Goal: Task Accomplishment & Management: Manage account settings

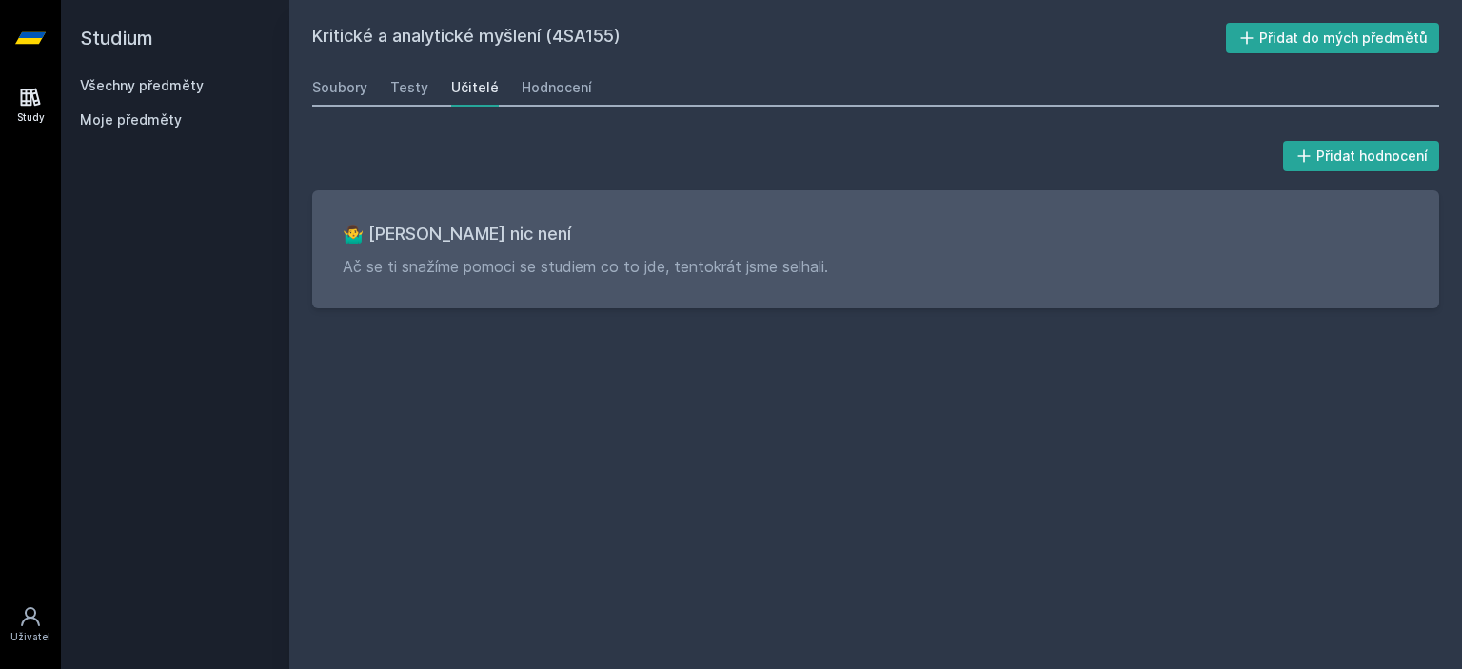
click at [375, 88] on div "Soubory Testy Učitelé Hodnocení" at bounding box center [875, 88] width 1127 height 38
click at [360, 84] on div "Soubory" at bounding box center [339, 87] width 55 height 19
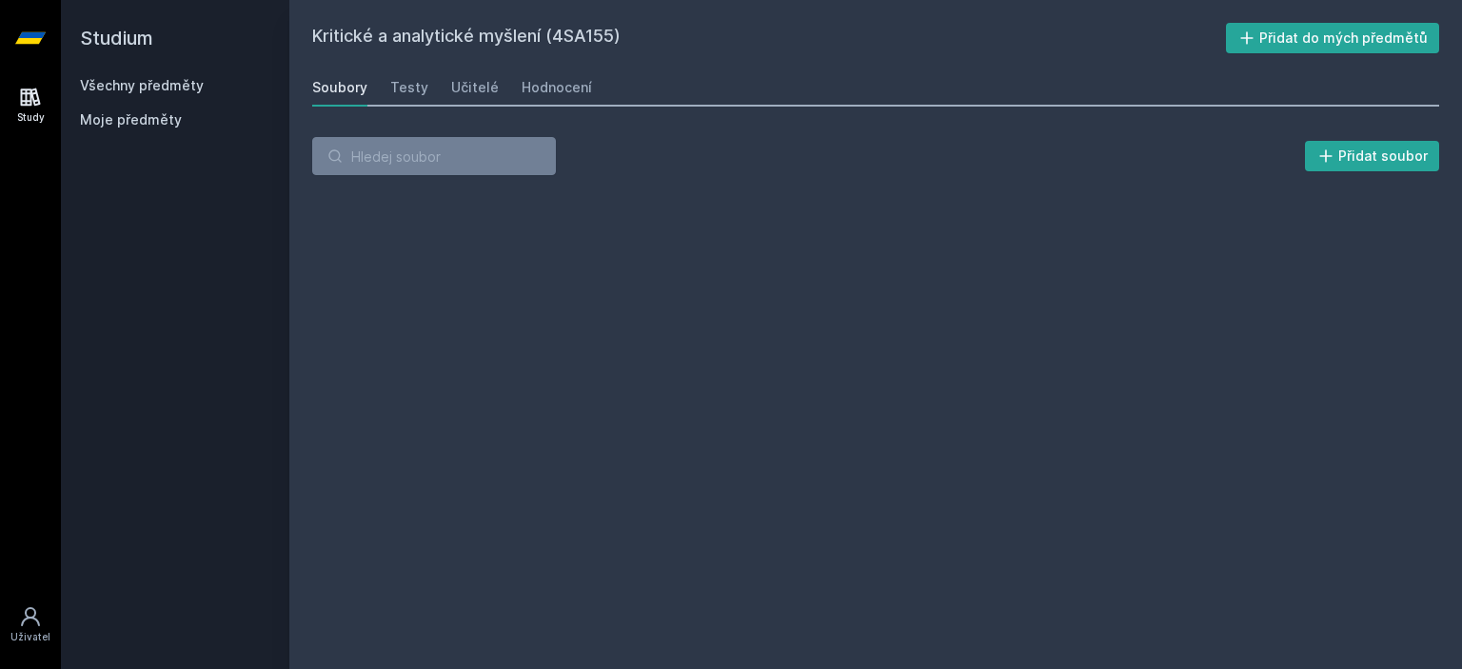
click at [155, 77] on link "Všechny předměty" at bounding box center [142, 85] width 124 height 16
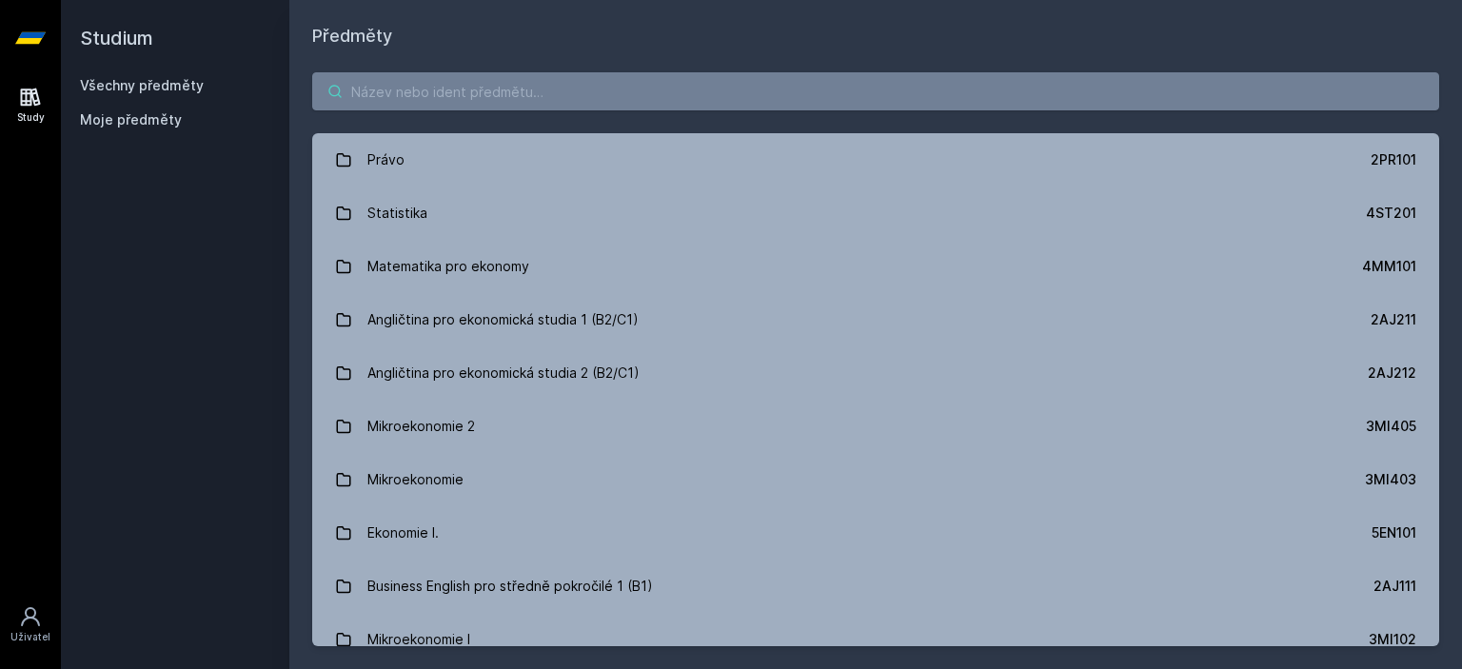
click at [450, 91] on input "search" at bounding box center [875, 91] width 1127 height 38
click at [185, 128] on div "Moje předměty" at bounding box center [175, 119] width 190 height 19
click at [171, 122] on span "Moje předměty" at bounding box center [131, 119] width 102 height 19
click at [148, 117] on span "Moje předměty" at bounding box center [131, 119] width 102 height 19
click at [145, 90] on link "Všechny předměty" at bounding box center [142, 85] width 124 height 16
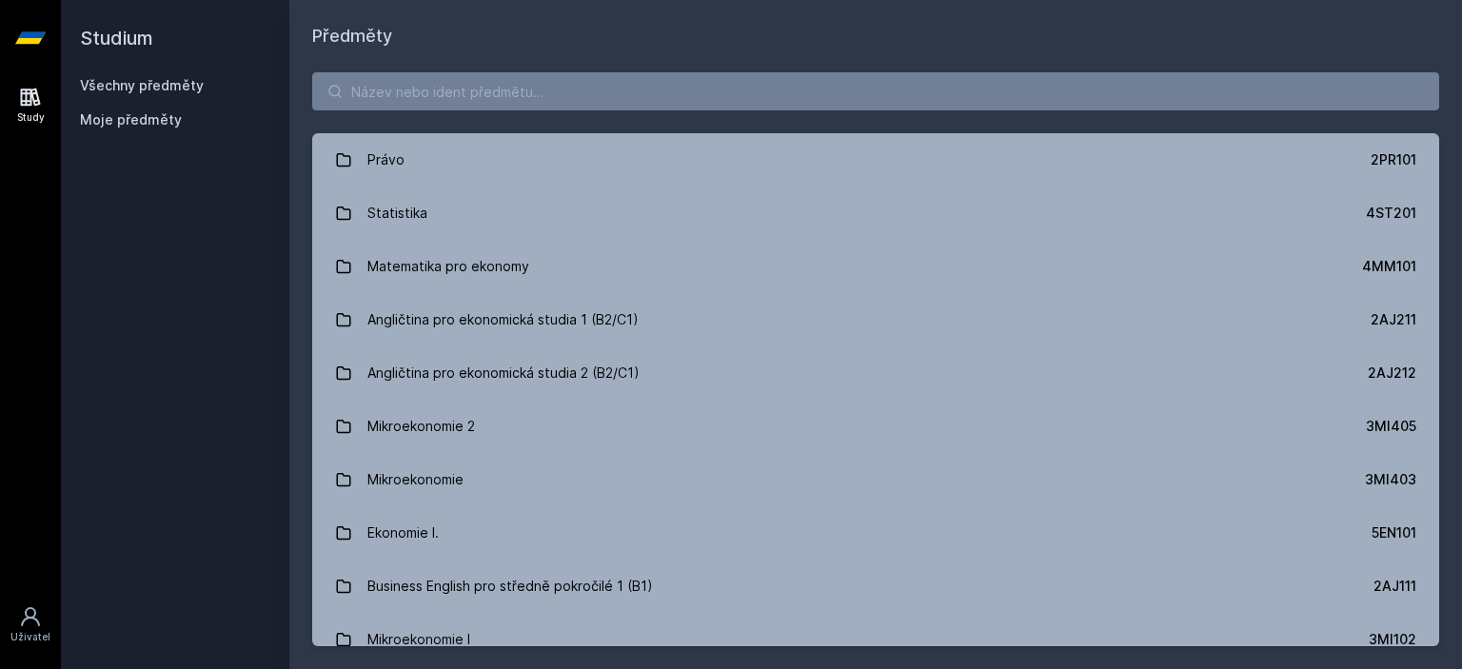
click at [118, 124] on span "Moje předměty" at bounding box center [131, 119] width 102 height 19
click at [730, 91] on input "search" at bounding box center [875, 91] width 1127 height 38
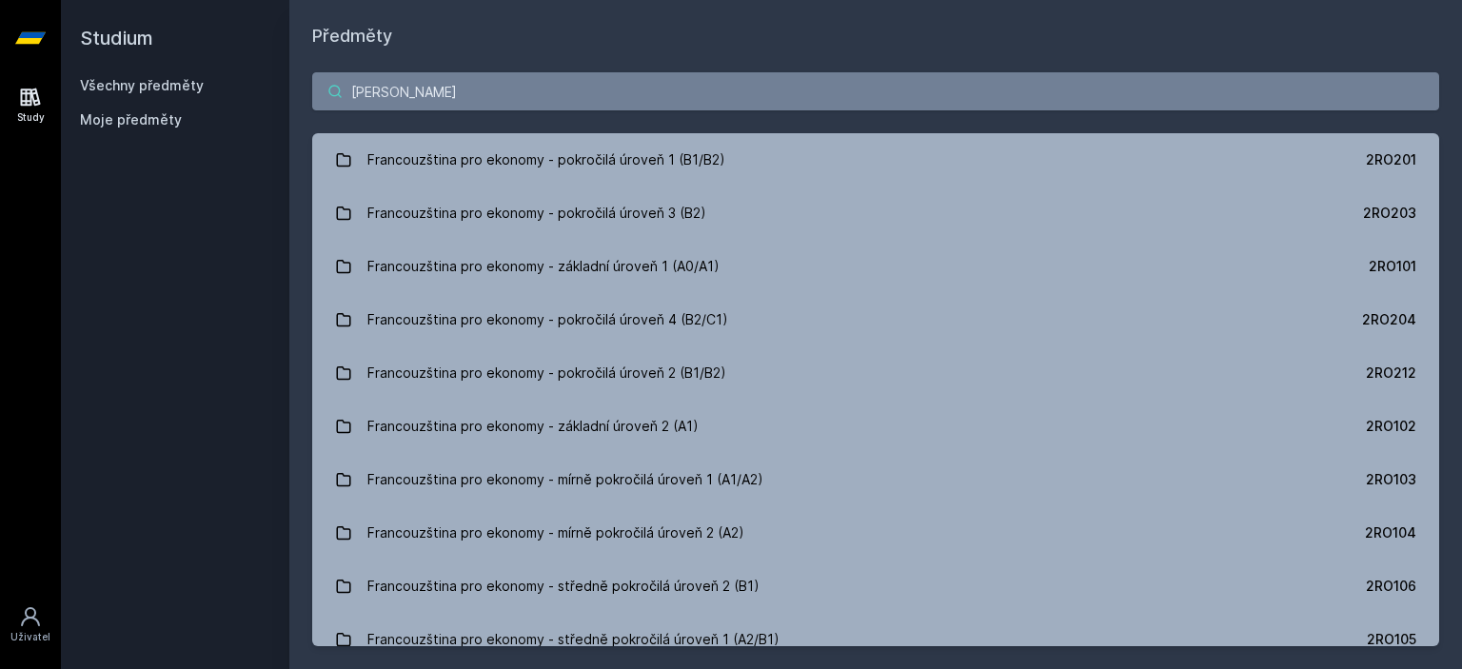
drag, startPoint x: 777, startPoint y: 98, endPoint x: 24, endPoint y: 59, distance: 754.7
click at [24, 59] on div "Study Uživatel Studium Všechny předměty Moje předměty Předměty franco Francouzš…" at bounding box center [731, 334] width 1462 height 669
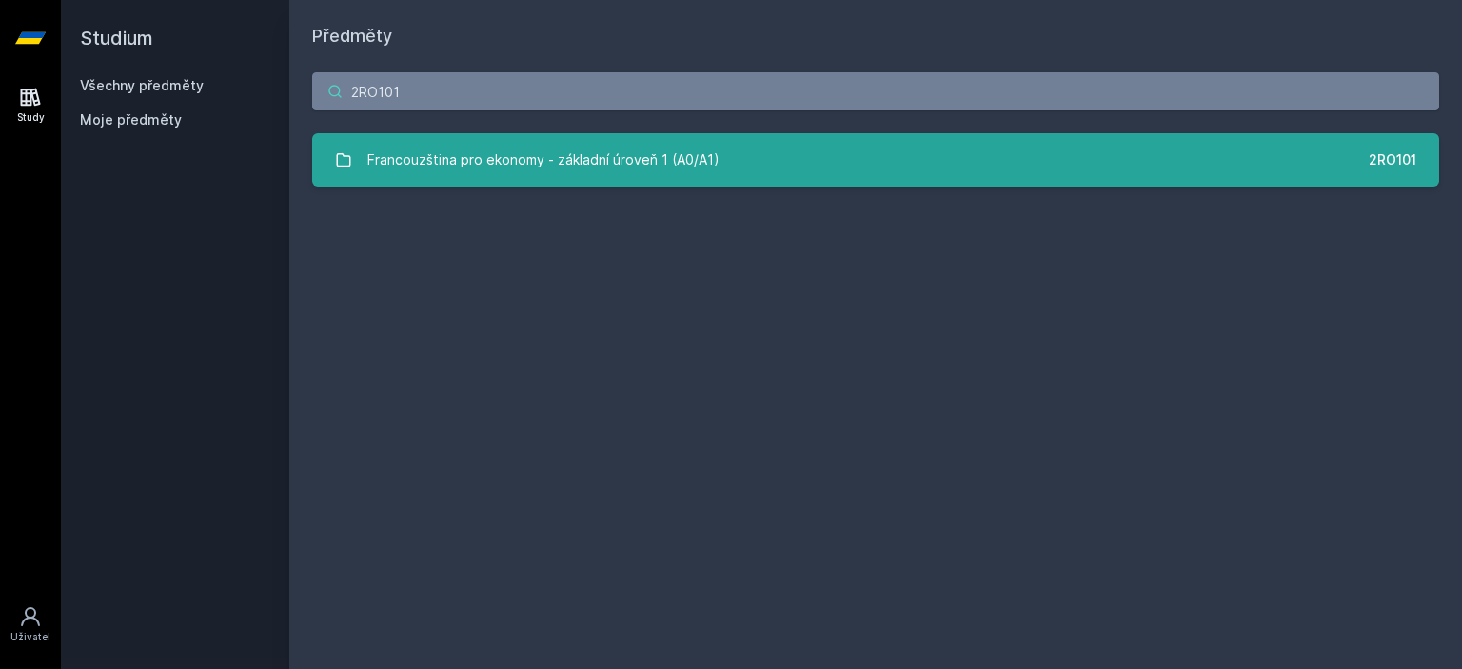
type input "2RO101"
click at [1057, 167] on link "Francouzština pro ekonomy - základní úroveň 1 (A0/A1) 2RO101" at bounding box center [875, 159] width 1127 height 53
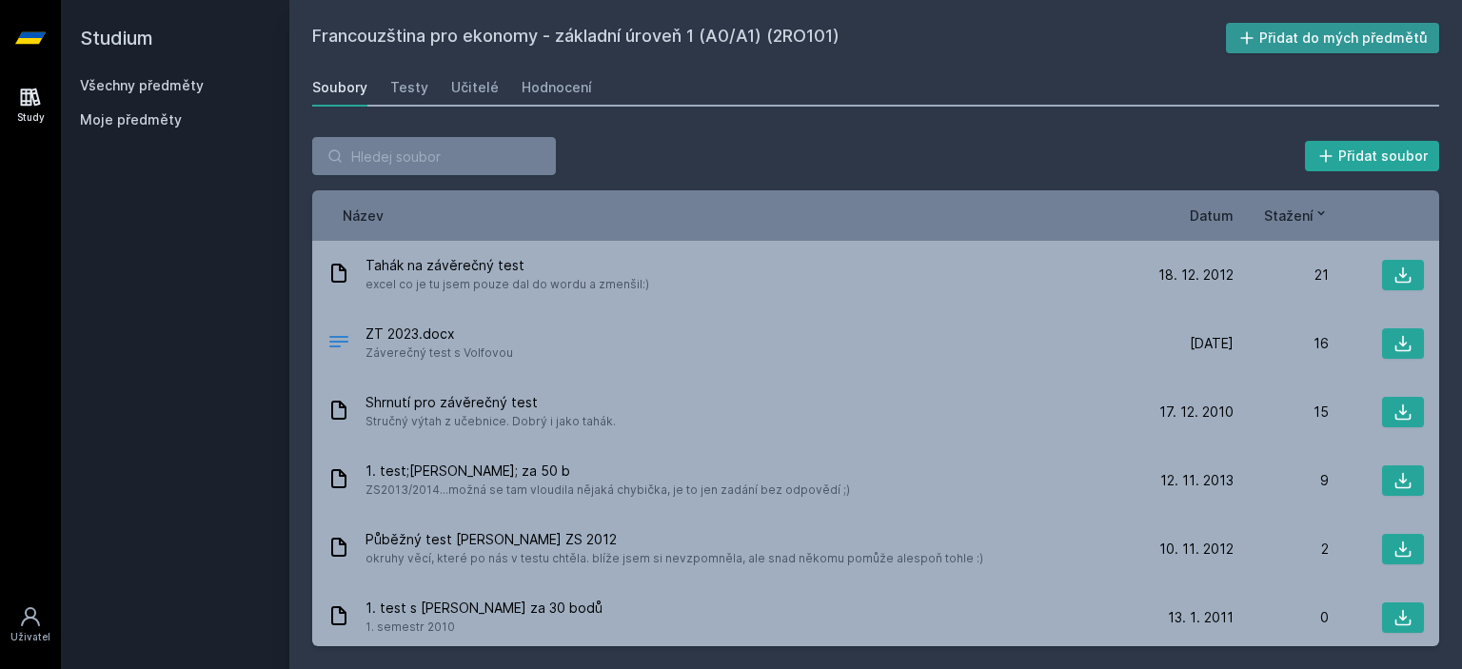
click at [1313, 33] on button "Přidat do mých předmětů" at bounding box center [1333, 38] width 214 height 30
click at [418, 166] on input "search" at bounding box center [434, 156] width 244 height 38
click at [171, 83] on link "Všechny předměty" at bounding box center [142, 85] width 124 height 16
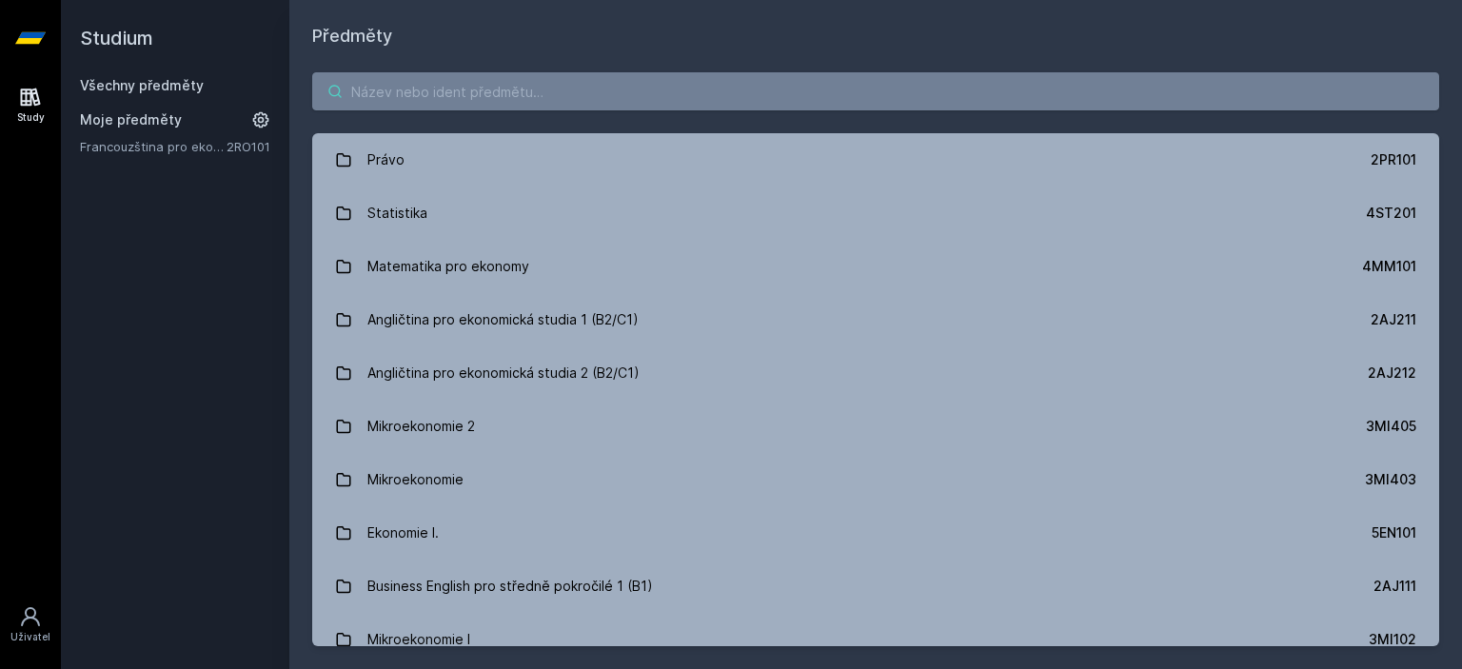
click at [423, 106] on input "search" at bounding box center [875, 91] width 1127 height 38
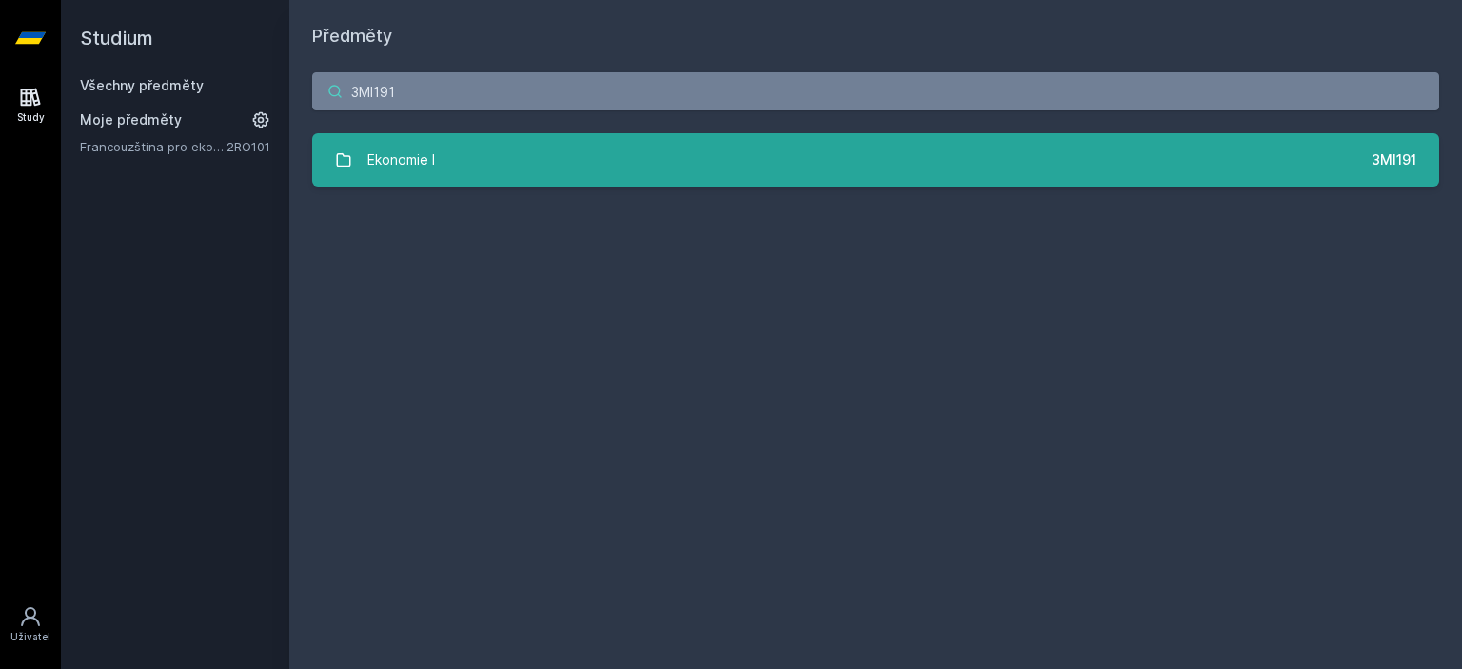
type input "3MI191"
click at [533, 174] on link "Ekonomie I 3MI191" at bounding box center [875, 159] width 1127 height 53
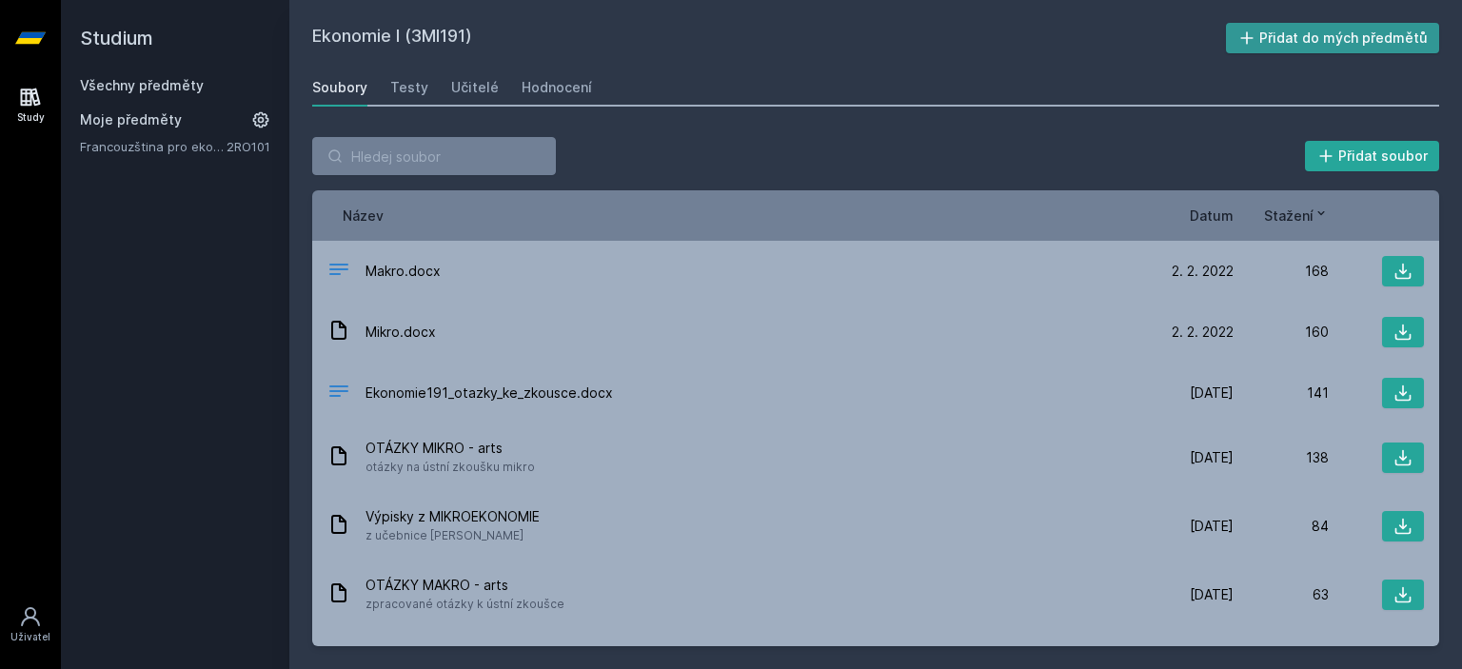
click at [1333, 33] on button "Přidat do mých předmětů" at bounding box center [1333, 38] width 214 height 30
click at [133, 77] on link "Všechny předměty" at bounding box center [142, 85] width 124 height 16
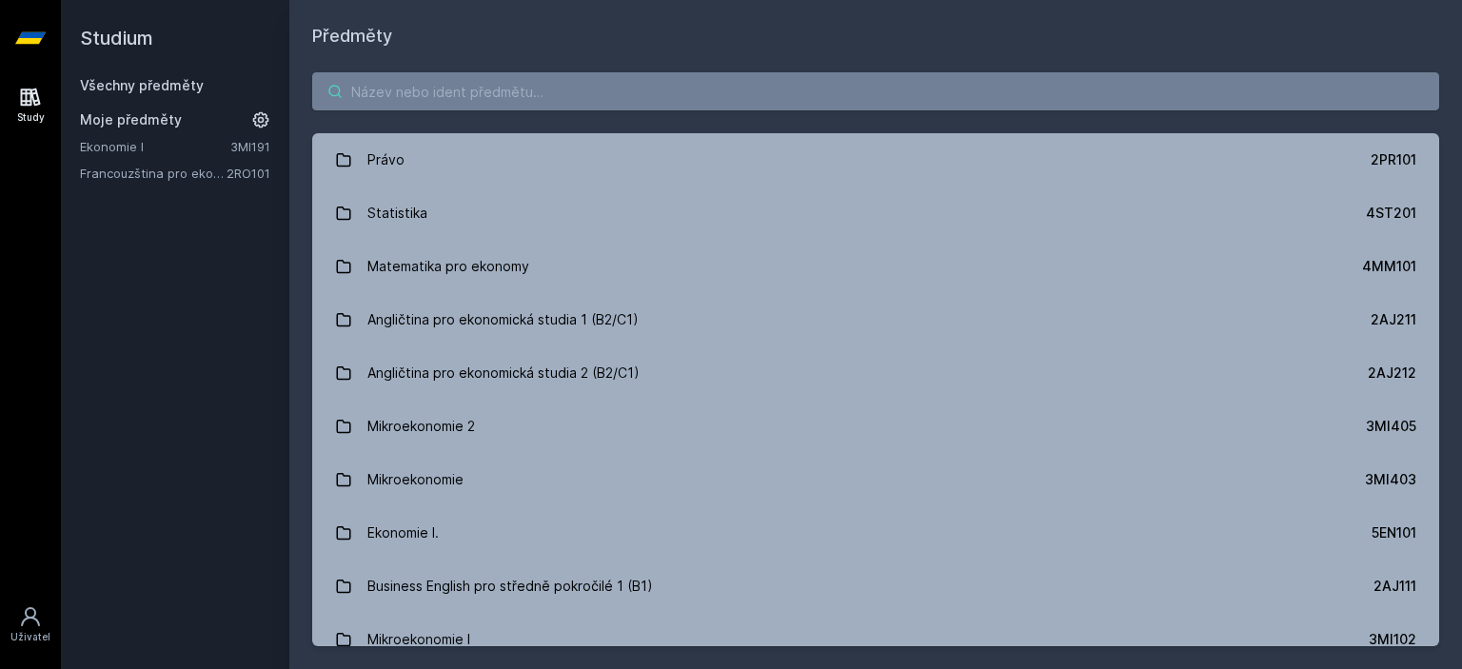
click at [501, 85] on input "search" at bounding box center [875, 91] width 1127 height 38
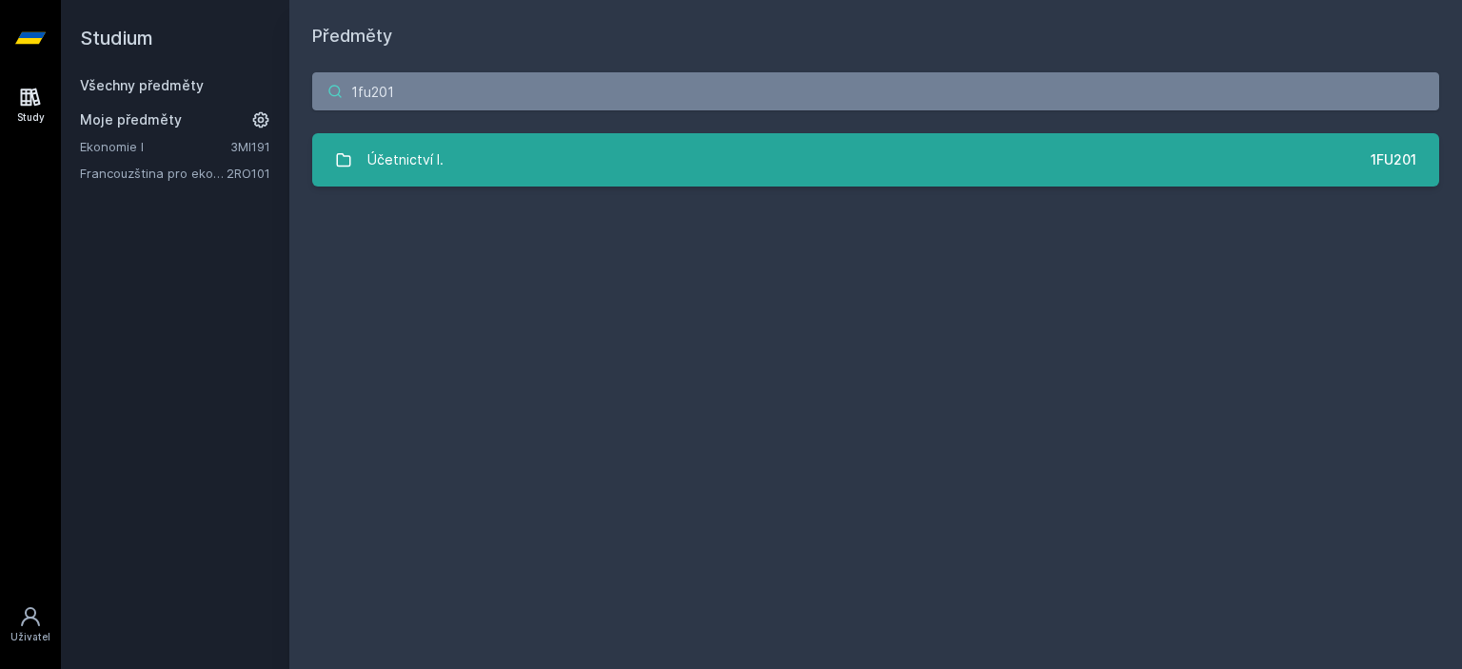
type input "1fu201"
click at [732, 163] on link "Účetnictví I. 1FU201" at bounding box center [875, 159] width 1127 height 53
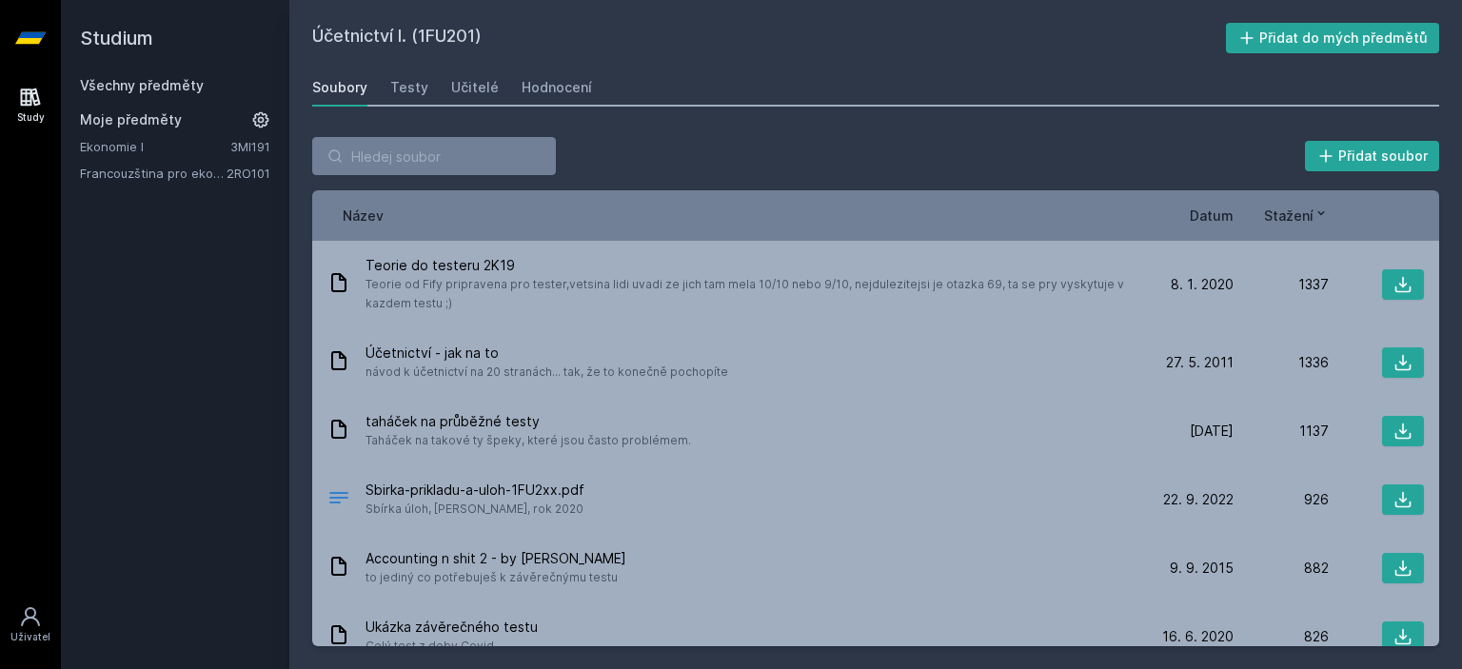
click at [392, 210] on div "Název" at bounding box center [732, 216] width 811 height 20
click at [1377, 159] on button "Přidat soubor" at bounding box center [1372, 156] width 135 height 30
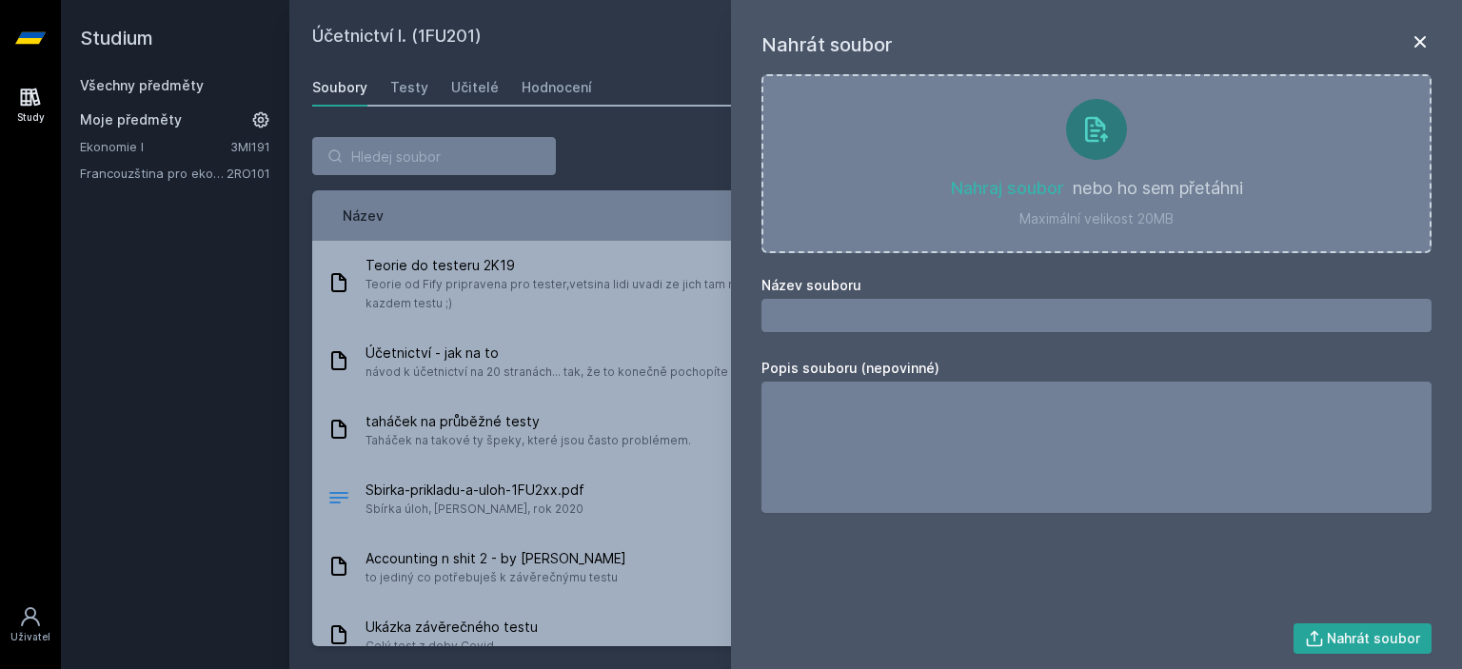
click at [1412, 37] on icon at bounding box center [1419, 41] width 23 height 23
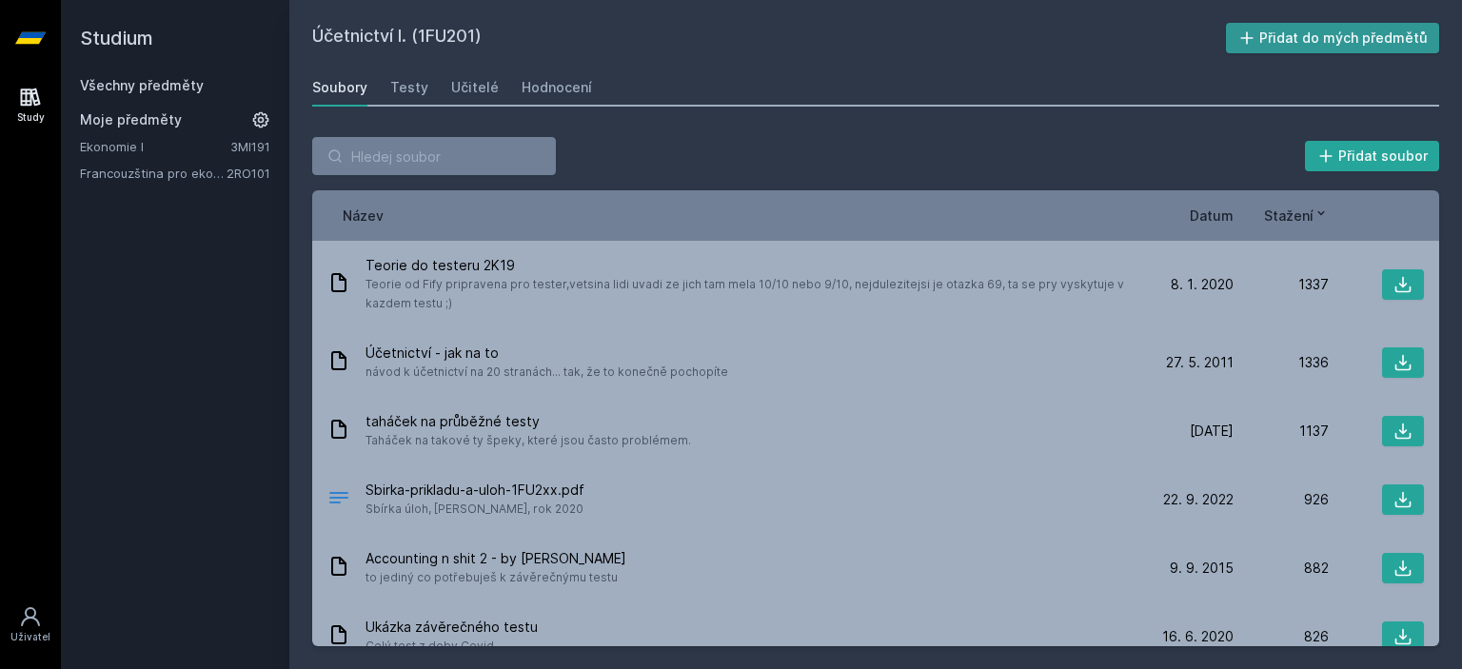
click at [1350, 50] on button "Přidat do mých předmětů" at bounding box center [1333, 38] width 214 height 30
click at [164, 87] on link "Všechny předměty" at bounding box center [142, 85] width 124 height 16
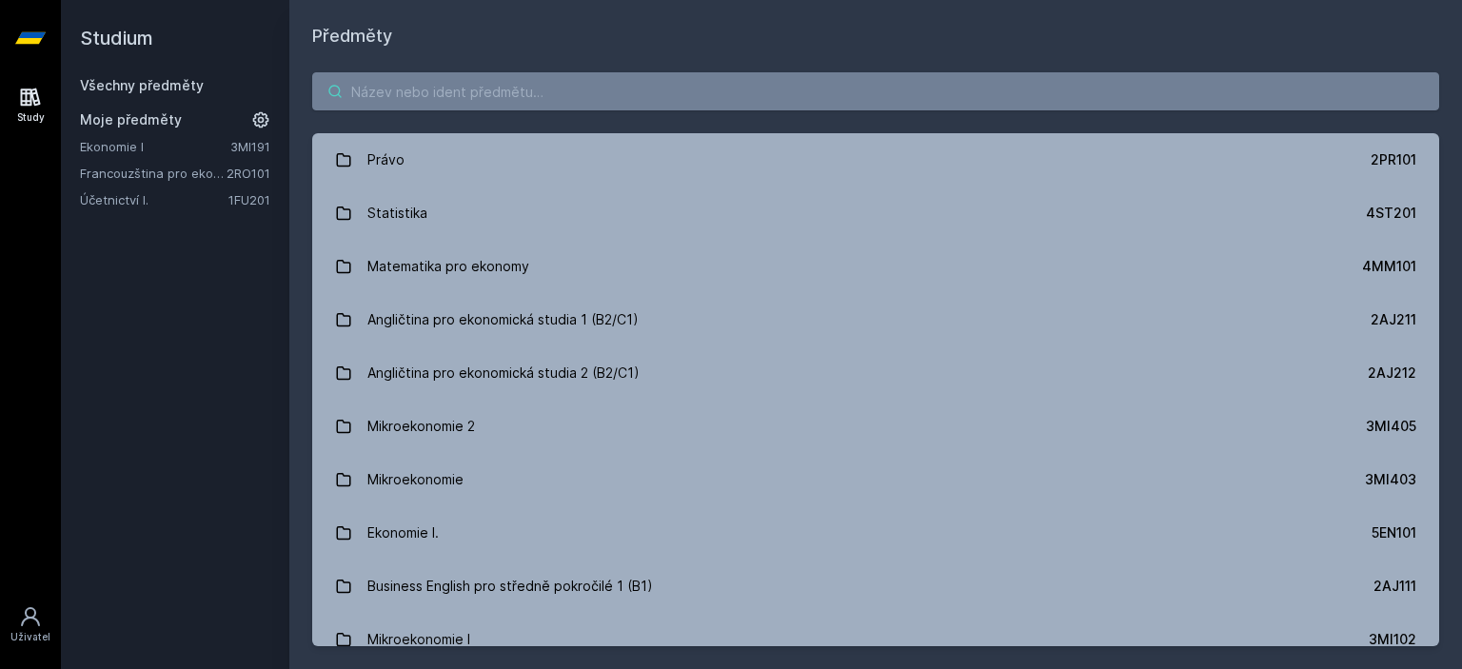
click at [437, 101] on input "search" at bounding box center [875, 91] width 1127 height 38
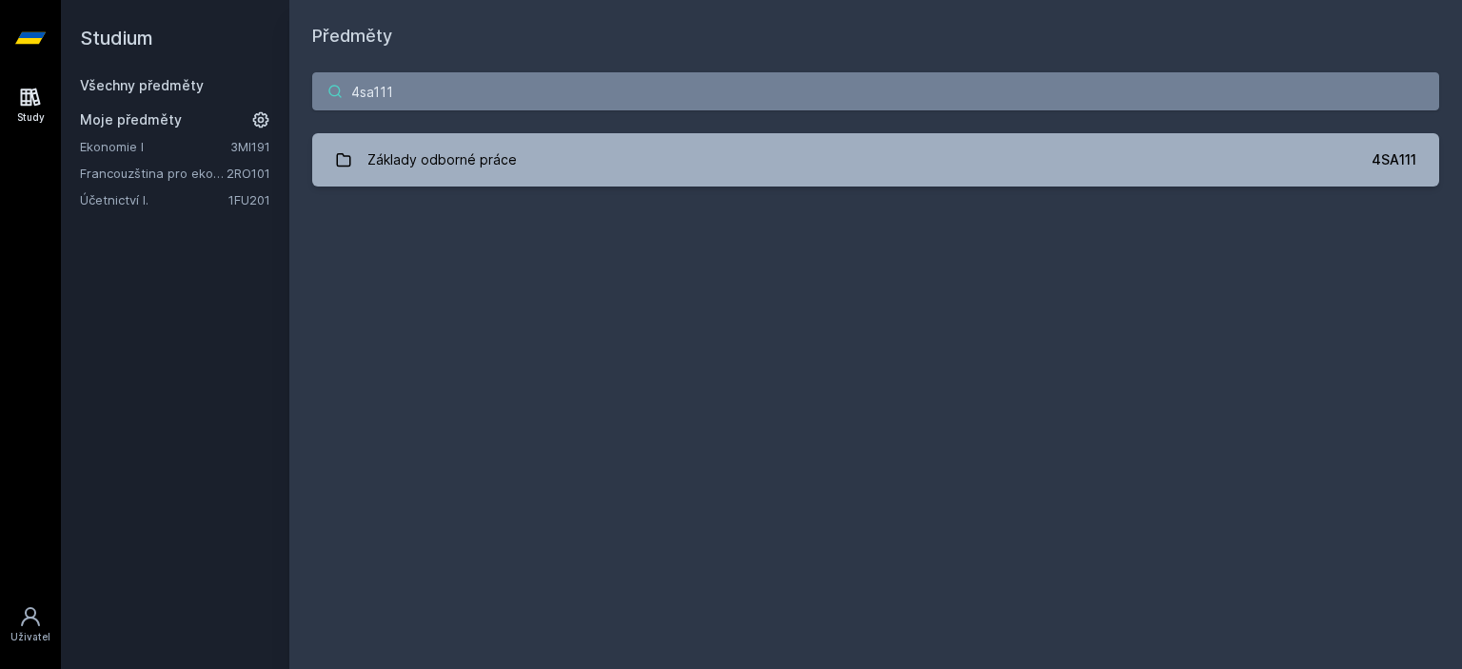
type input "4sa111"
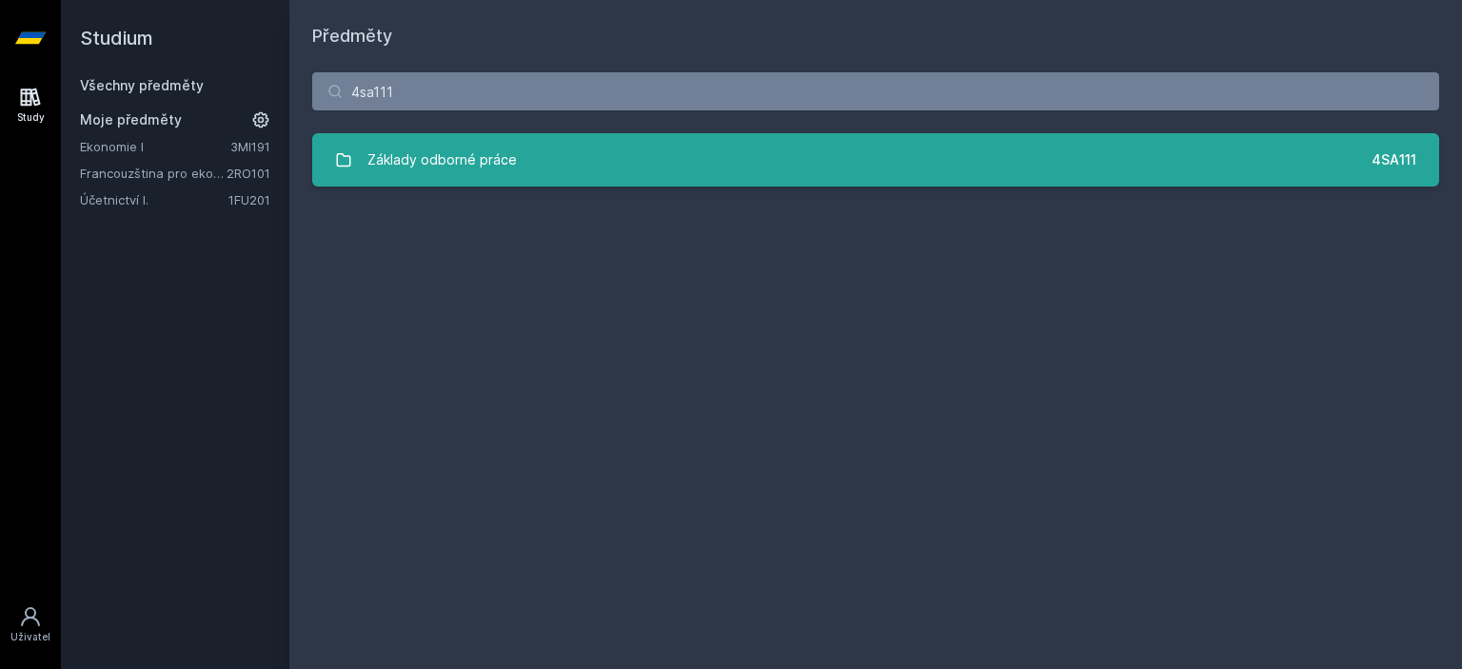
click at [1043, 147] on link "Základy odborné práce 4SA111" at bounding box center [875, 159] width 1127 height 53
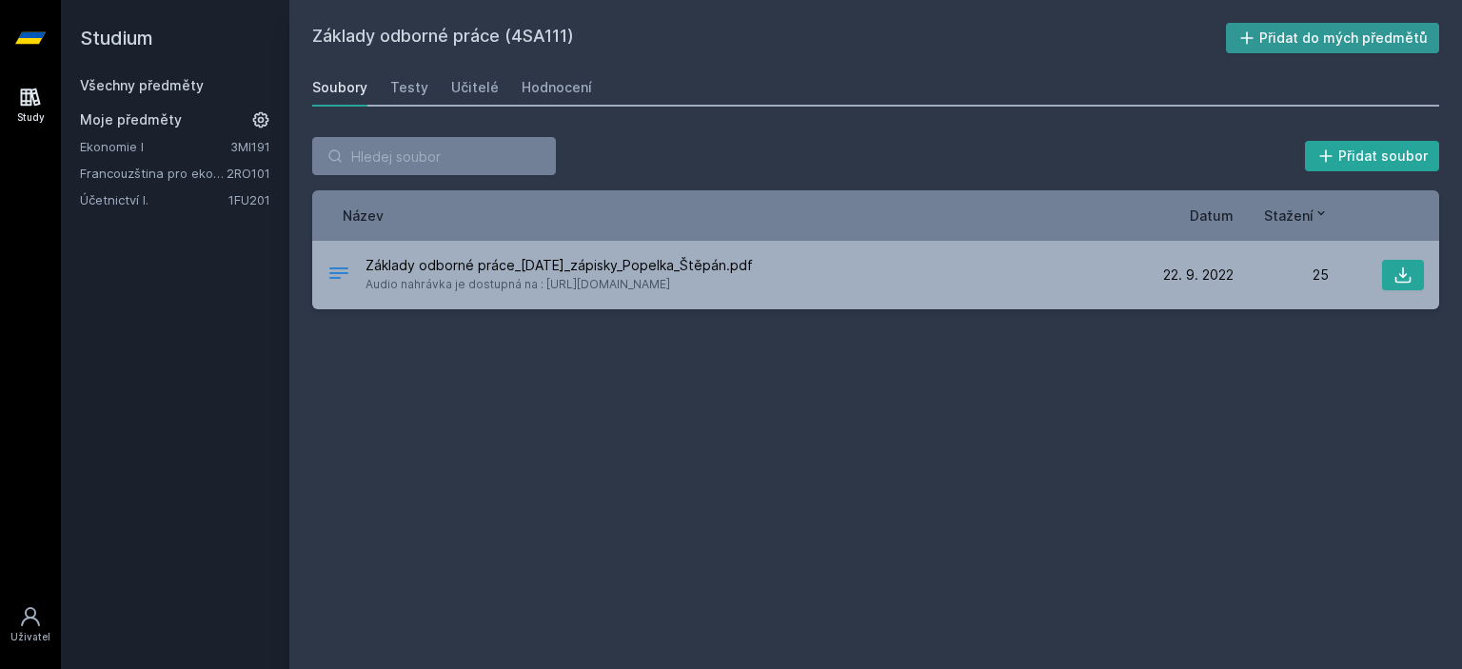
click at [1345, 37] on button "Přidat do mých předmětů" at bounding box center [1333, 38] width 214 height 30
click at [153, 88] on link "Všechny předměty" at bounding box center [142, 85] width 124 height 16
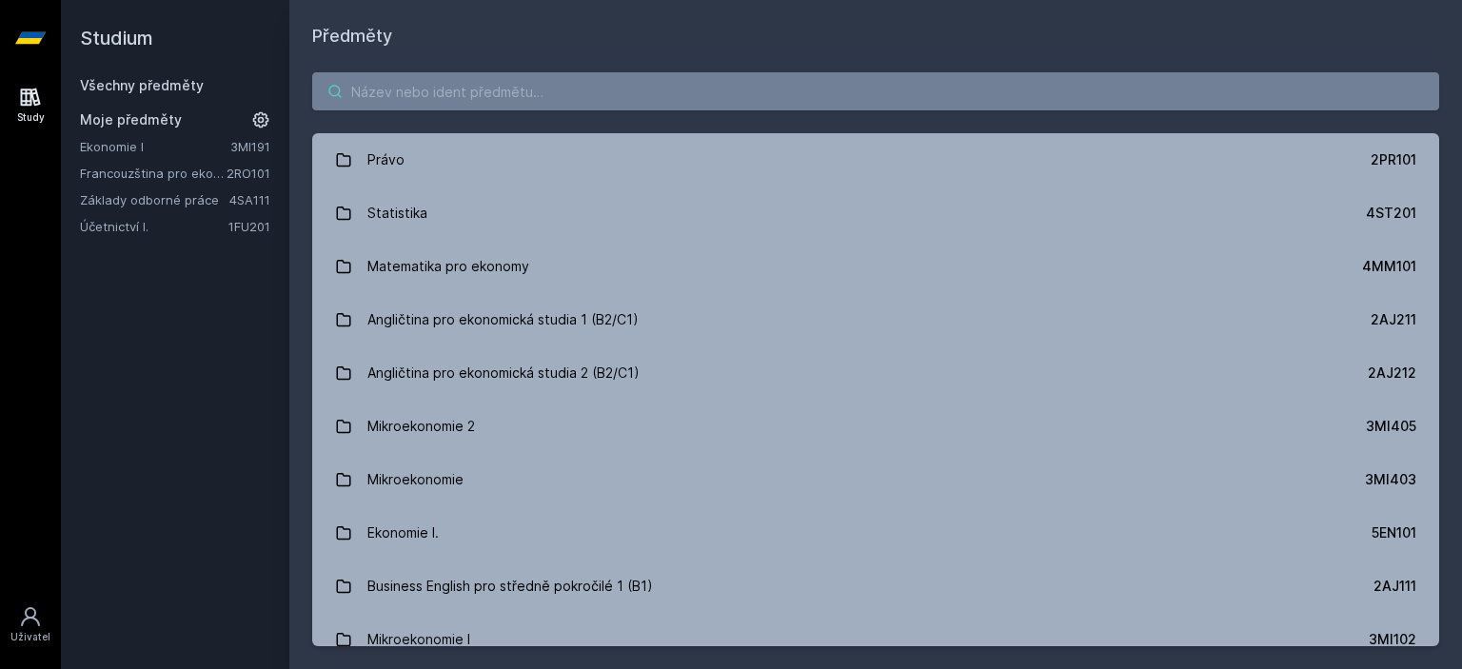
click at [426, 96] on input "search" at bounding box center [875, 91] width 1127 height 38
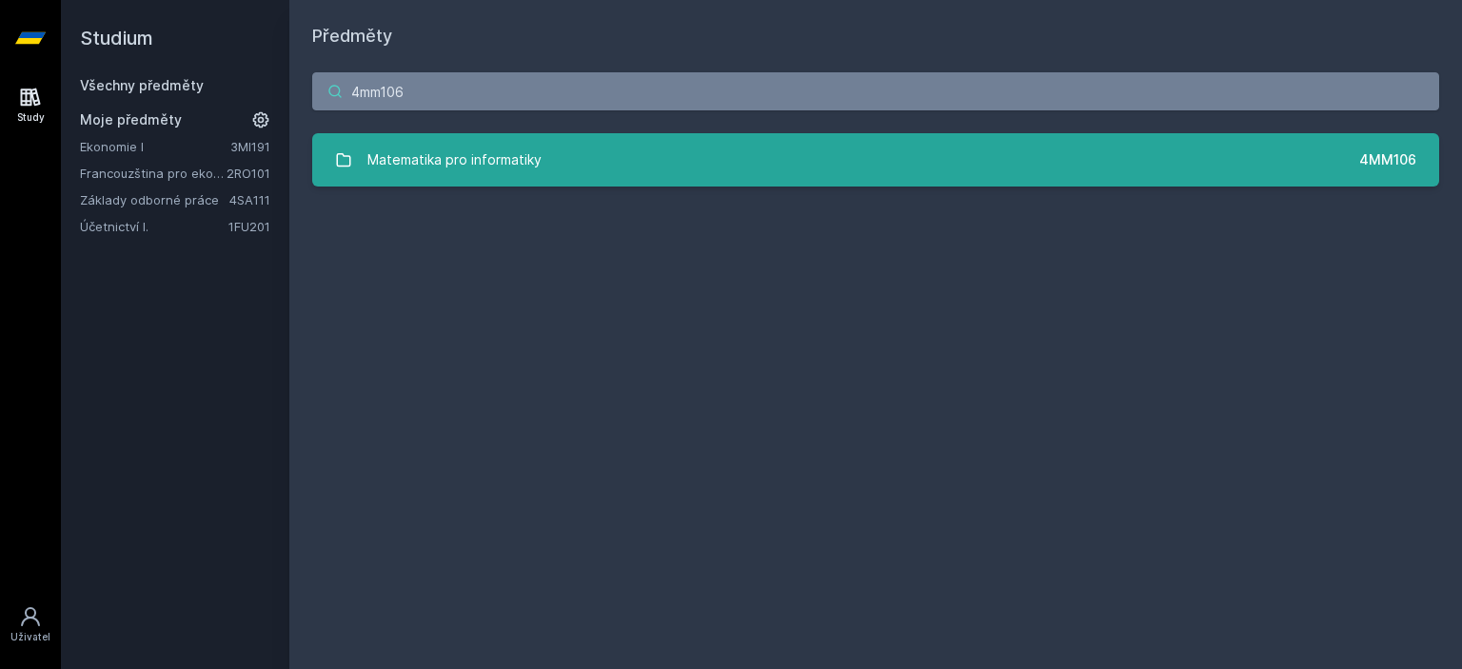
type input "4mm106"
click at [952, 167] on link "Matematika pro informatiky 4MM106" at bounding box center [875, 159] width 1127 height 53
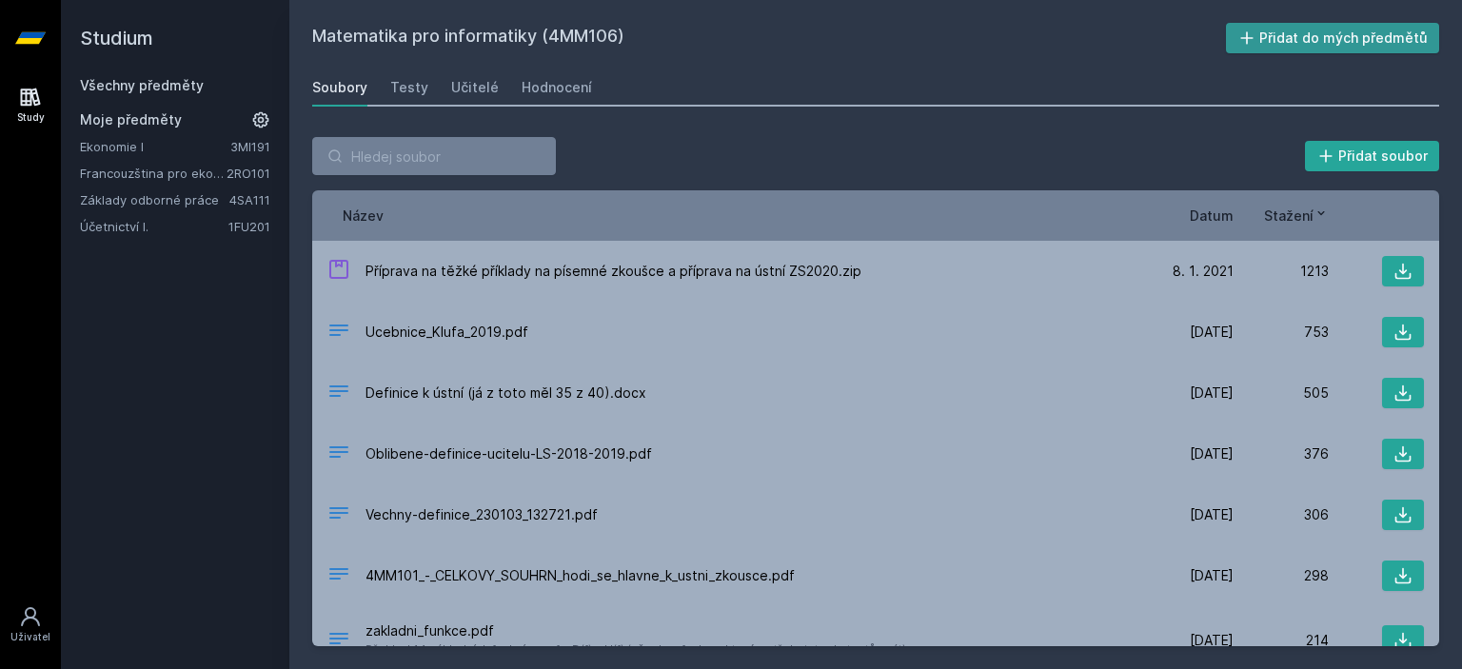
click at [1324, 46] on button "Přidat do mých předmětů" at bounding box center [1333, 38] width 214 height 30
click at [168, 87] on link "Všechny předměty" at bounding box center [142, 85] width 124 height 16
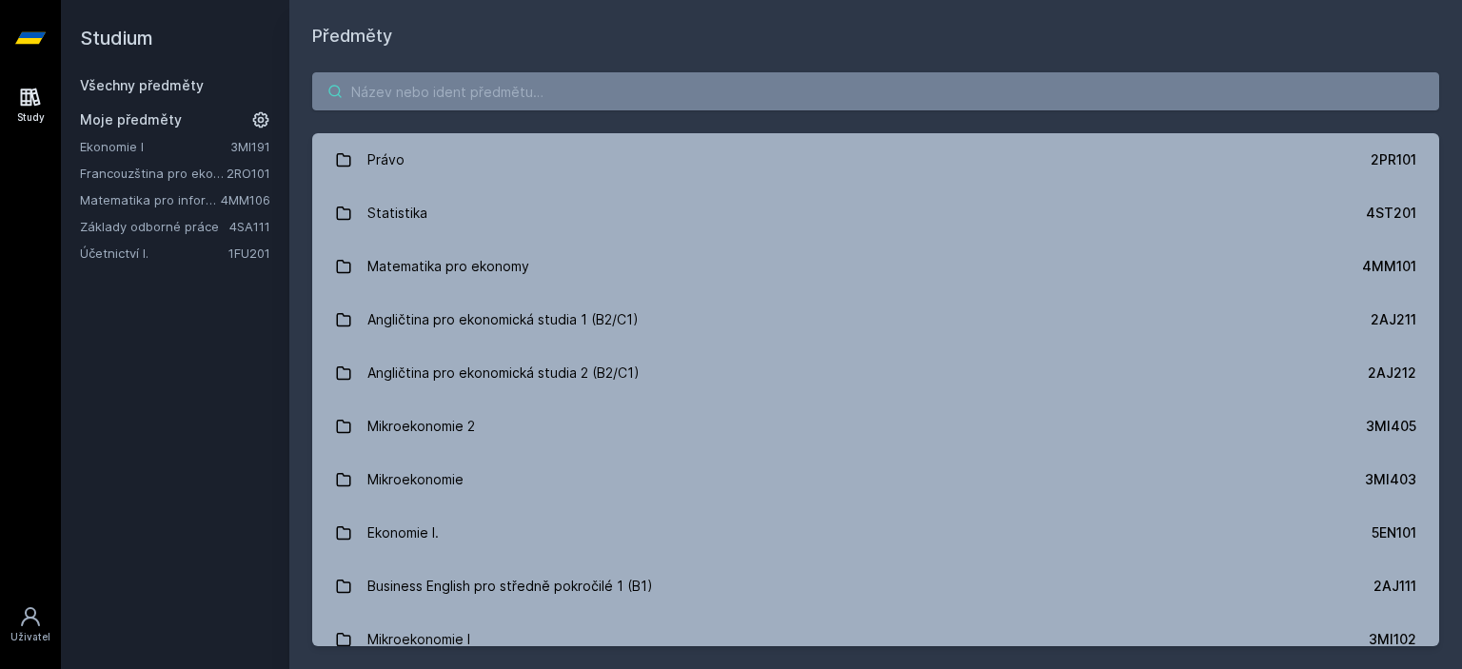
click at [472, 90] on input "search" at bounding box center [875, 91] width 1127 height 38
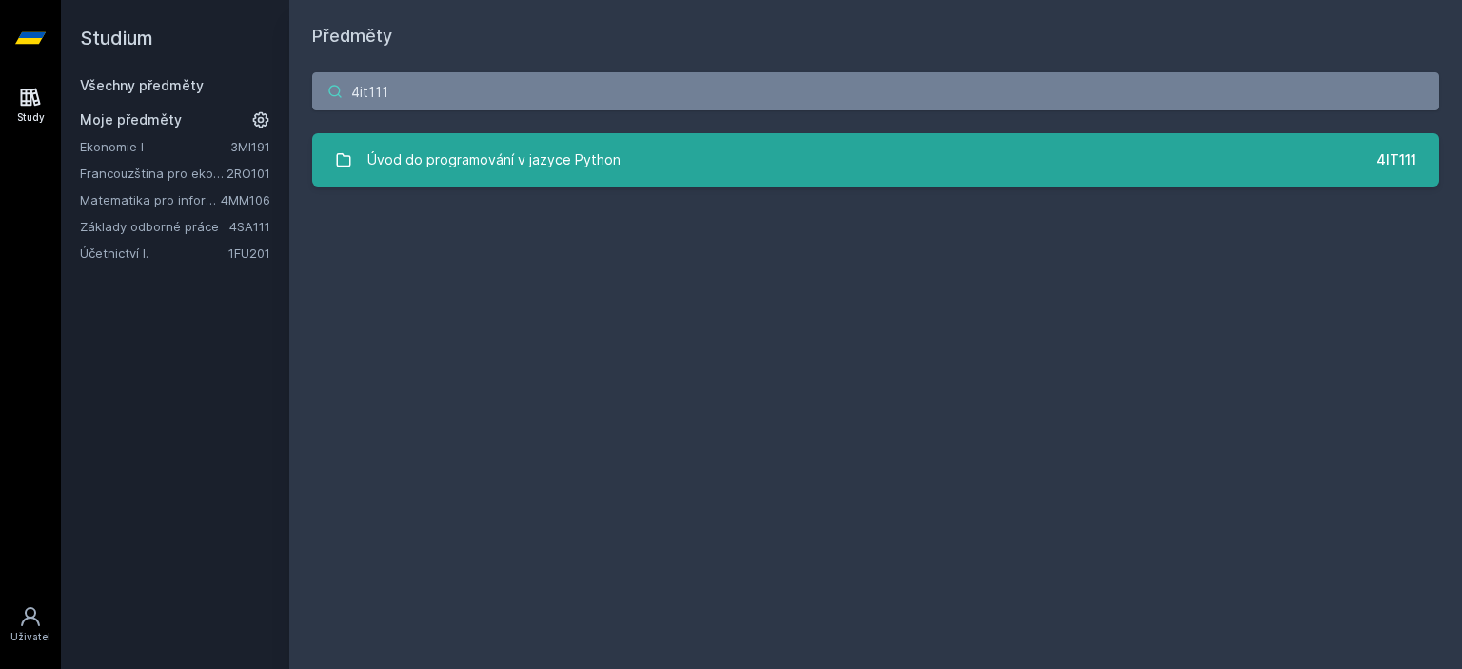
type input "4it111"
click at [1066, 147] on link "Úvod do programování v jazyce Python 4IT111" at bounding box center [875, 159] width 1127 height 53
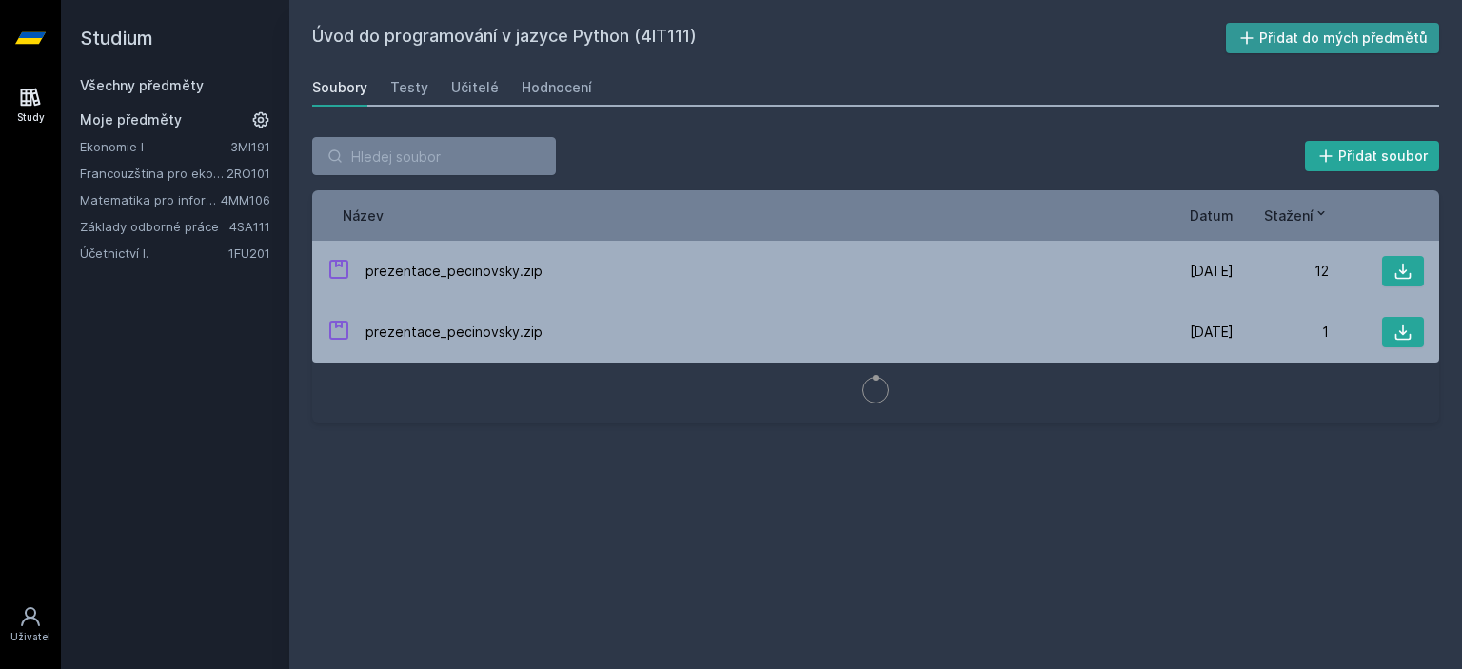
click at [1310, 41] on button "Přidat do mých předmětů" at bounding box center [1333, 38] width 214 height 30
click at [195, 67] on h2 "Studium" at bounding box center [175, 38] width 190 height 76
click at [187, 83] on link "Všechny předměty" at bounding box center [142, 85] width 124 height 16
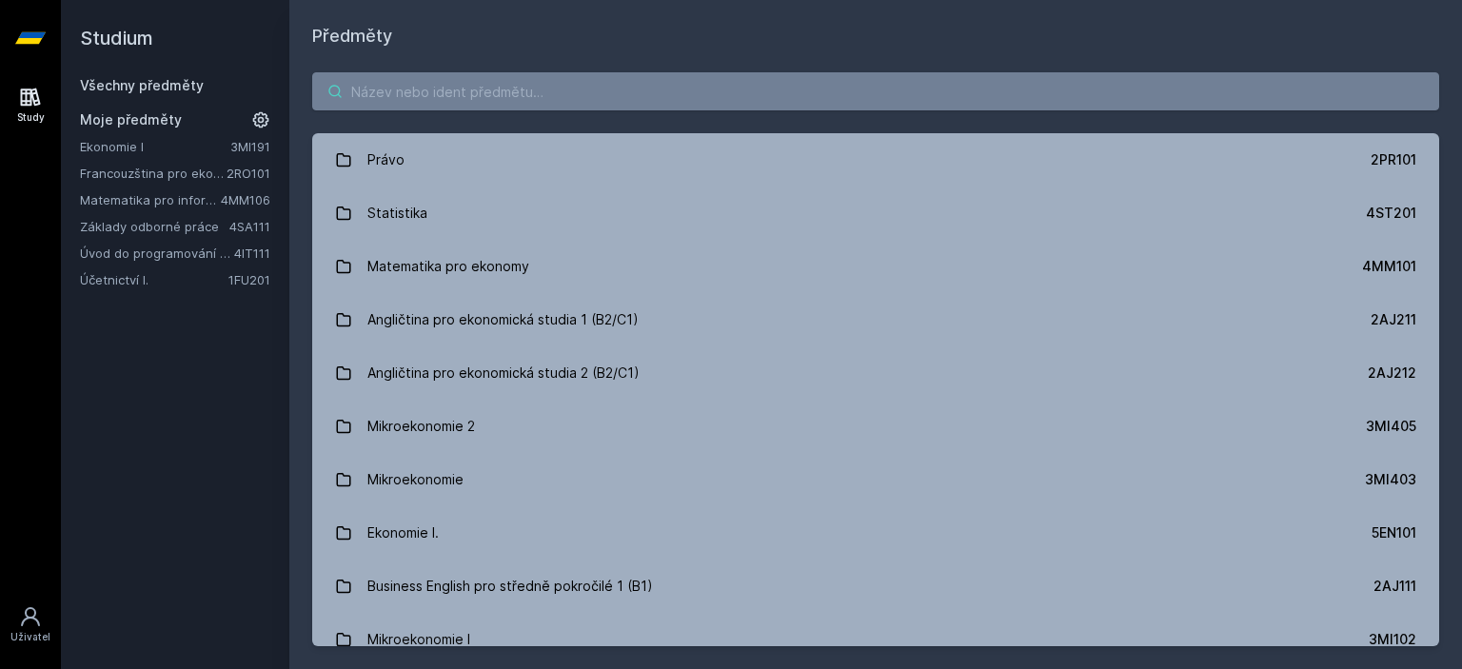
click at [401, 107] on input "search" at bounding box center [875, 91] width 1127 height 38
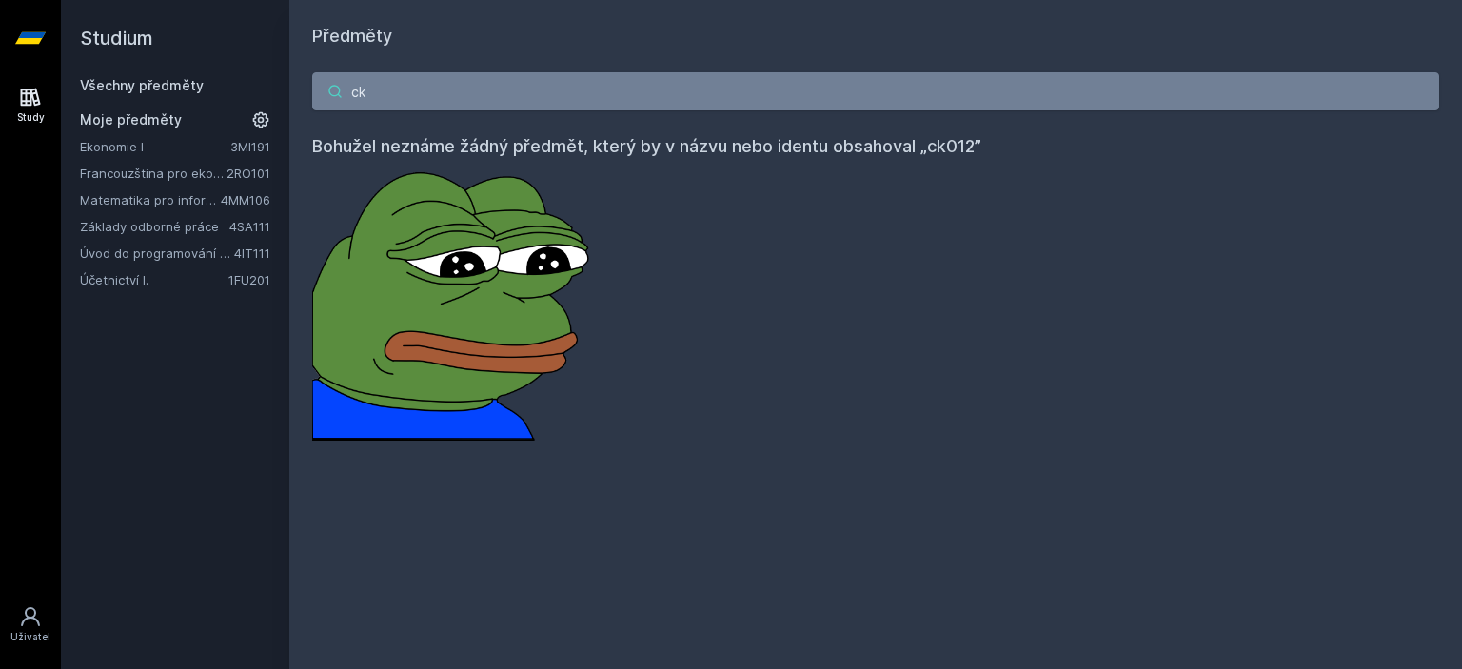
type input "c"
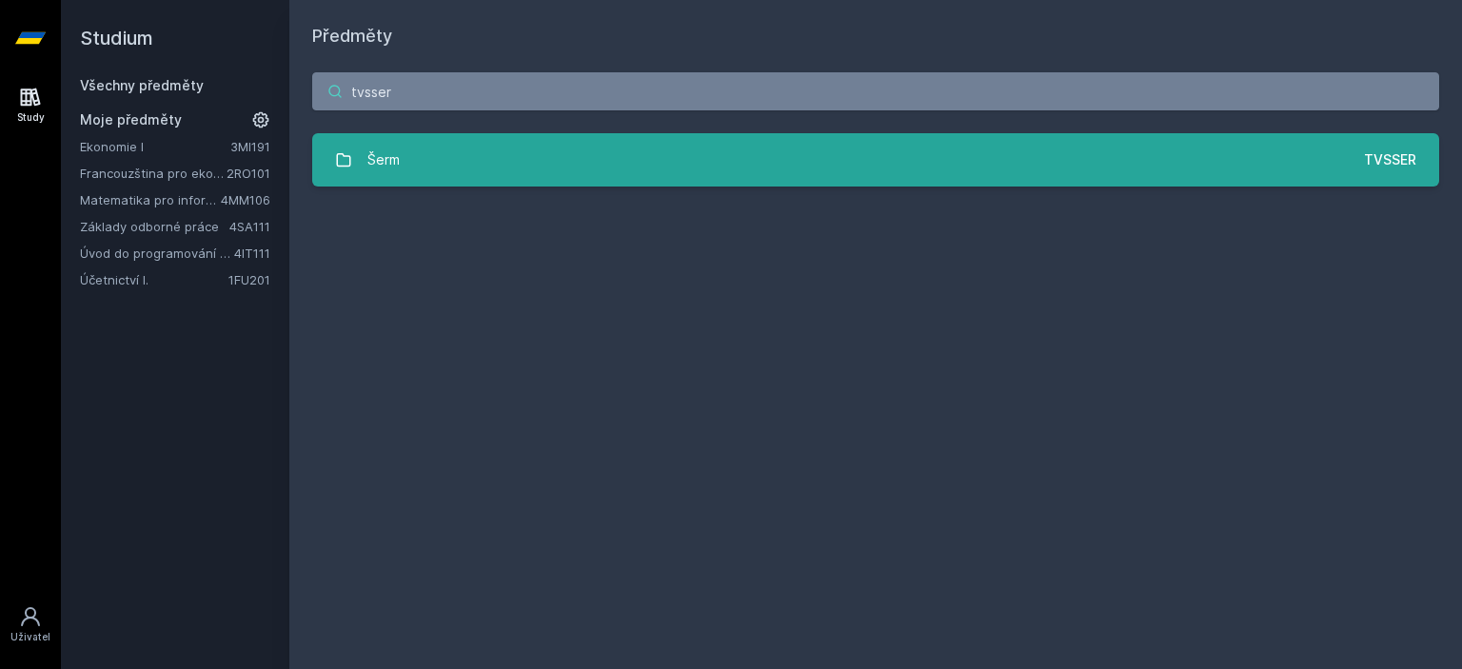
type input "tvsser"
click at [690, 141] on link "Šerm TVSSER" at bounding box center [875, 159] width 1127 height 53
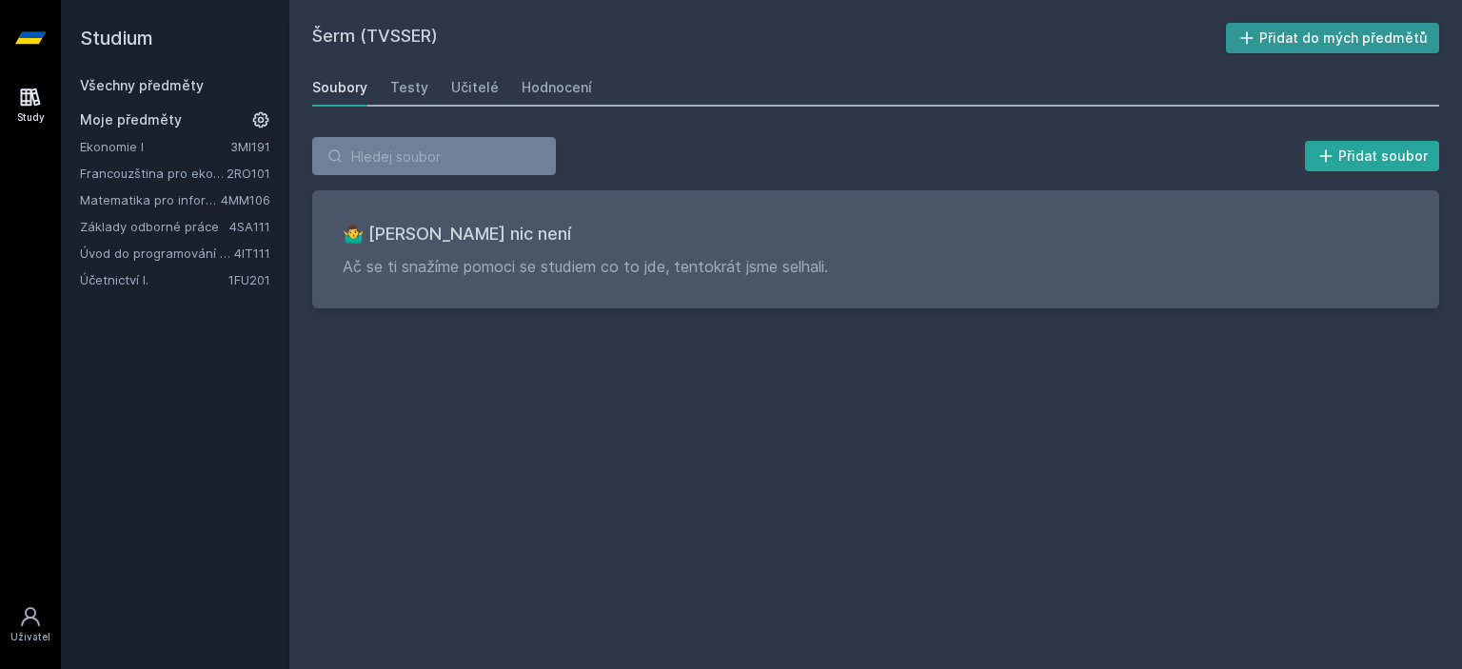
click at [1293, 29] on button "Přidat do mých předmětů" at bounding box center [1333, 38] width 214 height 30
click at [176, 84] on link "Všechny předměty" at bounding box center [142, 85] width 124 height 16
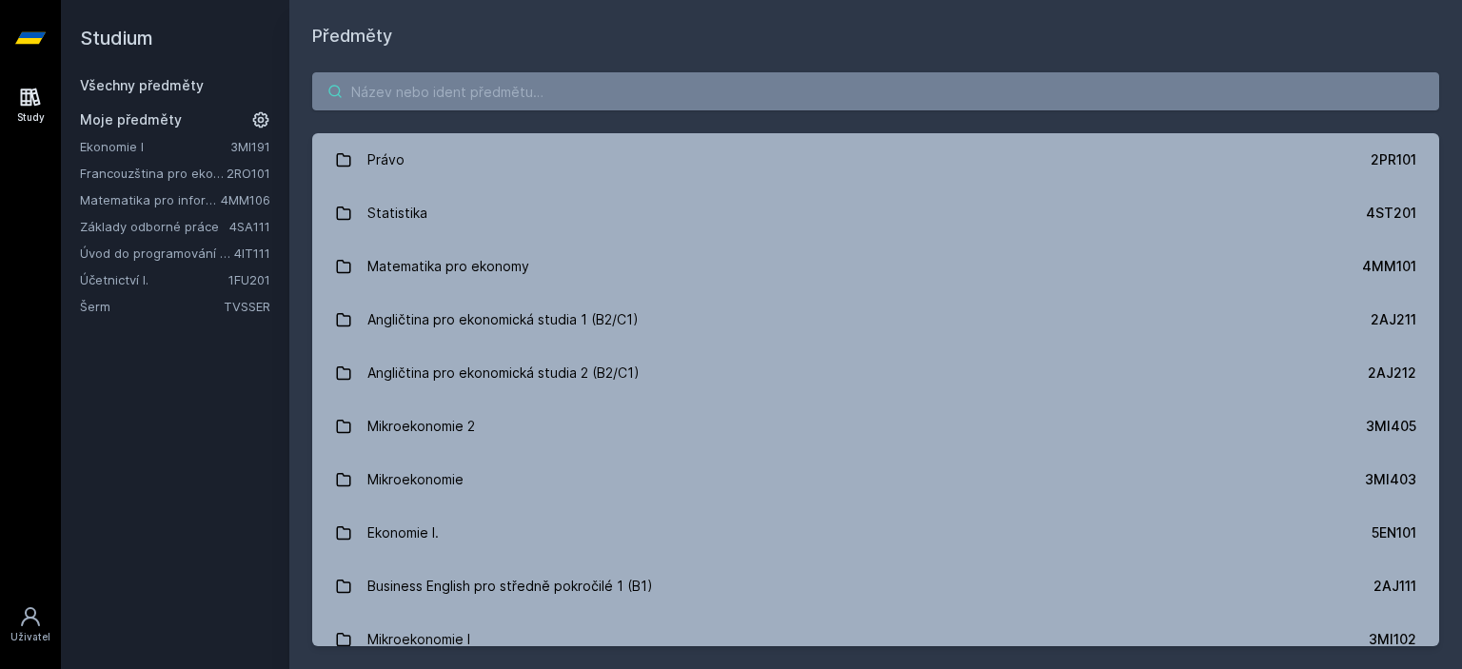
click at [462, 98] on input "search" at bounding box center [875, 91] width 1127 height 38
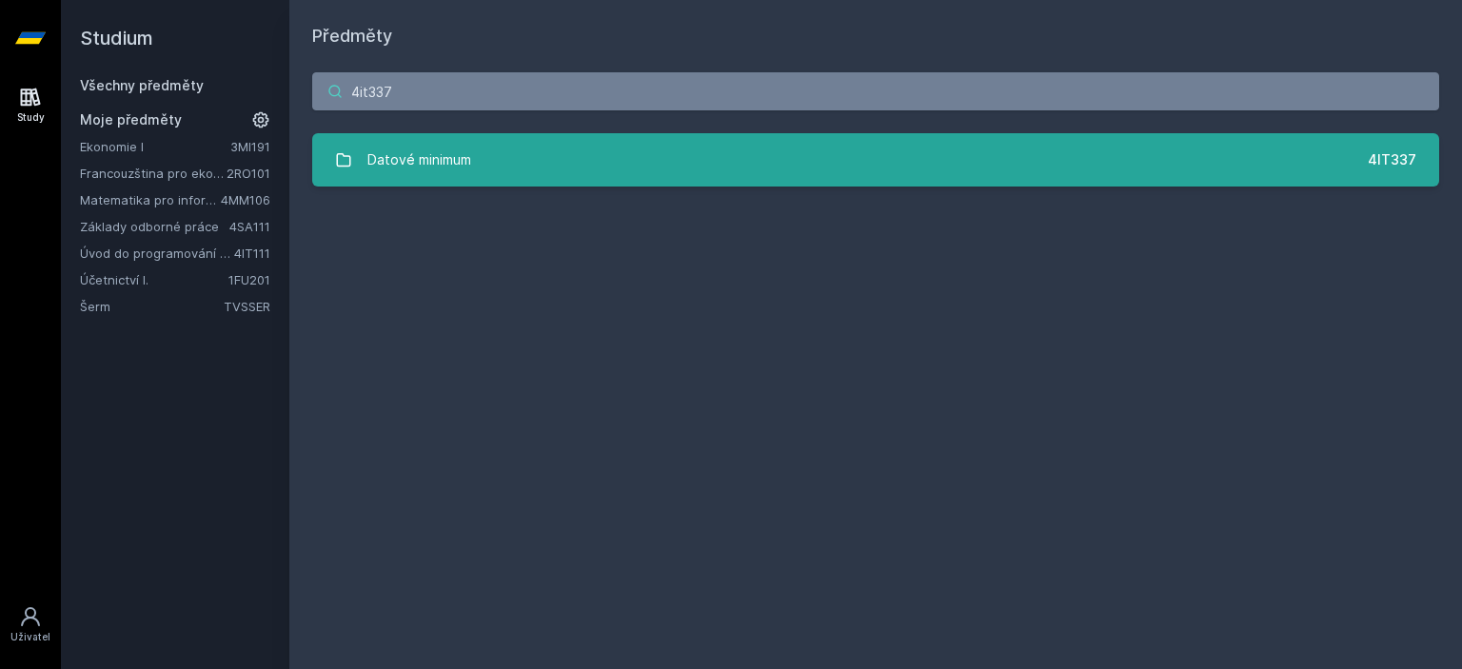
type input "4it337"
click at [942, 162] on link "Datové minimum 4IT337" at bounding box center [875, 159] width 1127 height 53
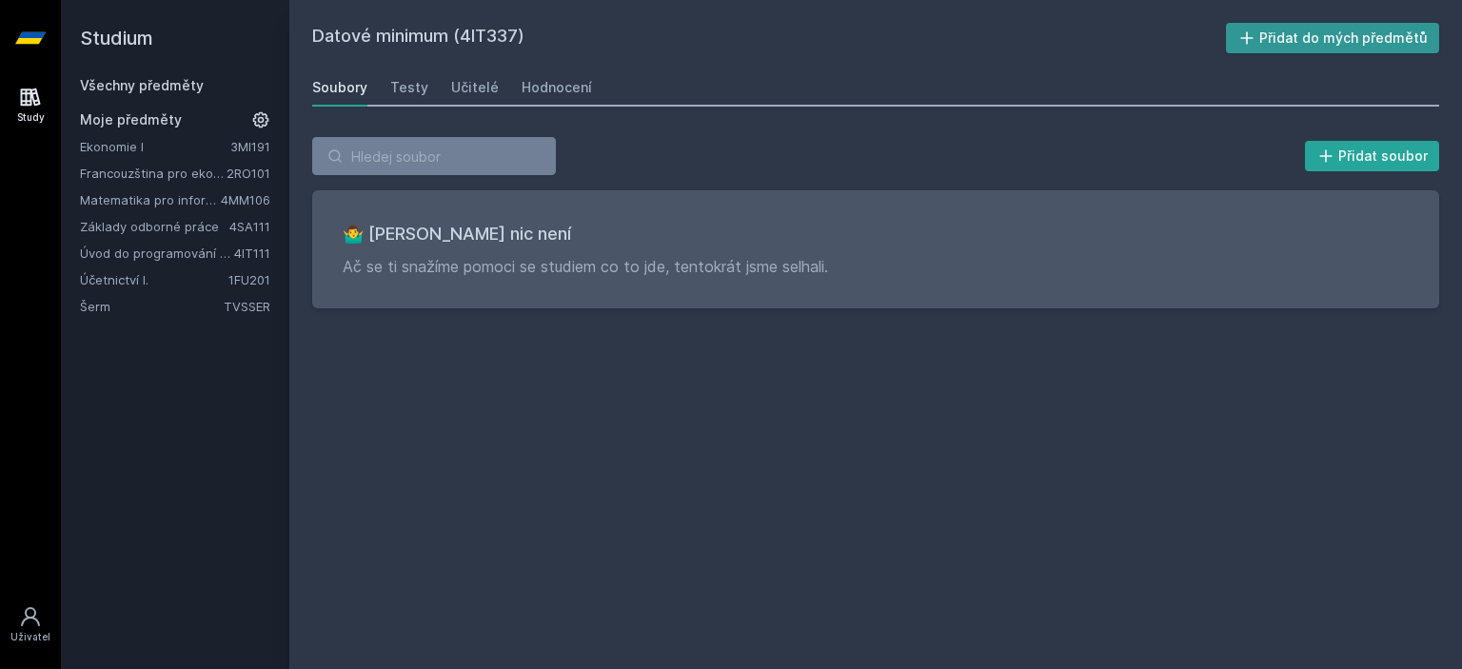
click at [1310, 45] on button "Přidat do mých předmětů" at bounding box center [1333, 38] width 214 height 30
